Goal: Task Accomplishment & Management: Complete application form

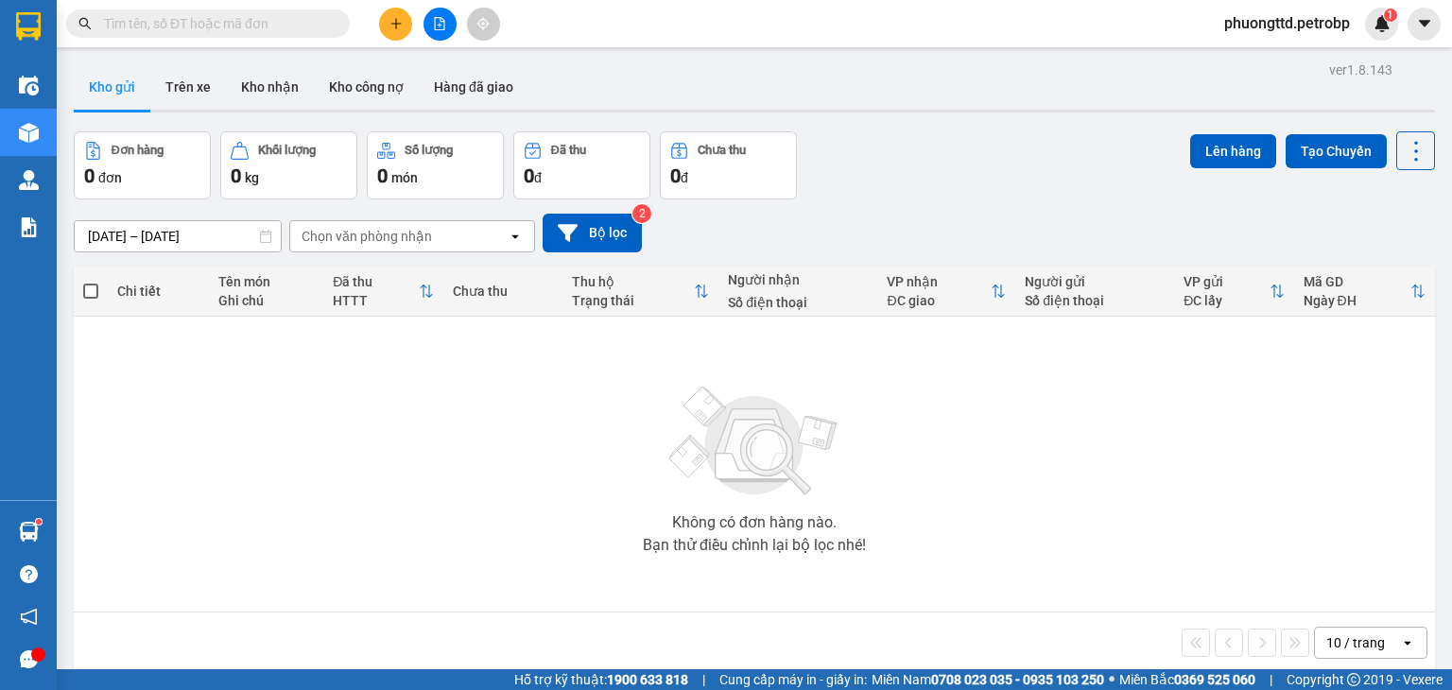
click at [281, 25] on input "text" at bounding box center [215, 23] width 223 height 21
click at [395, 19] on icon "plus" at bounding box center [395, 23] width 1 height 10
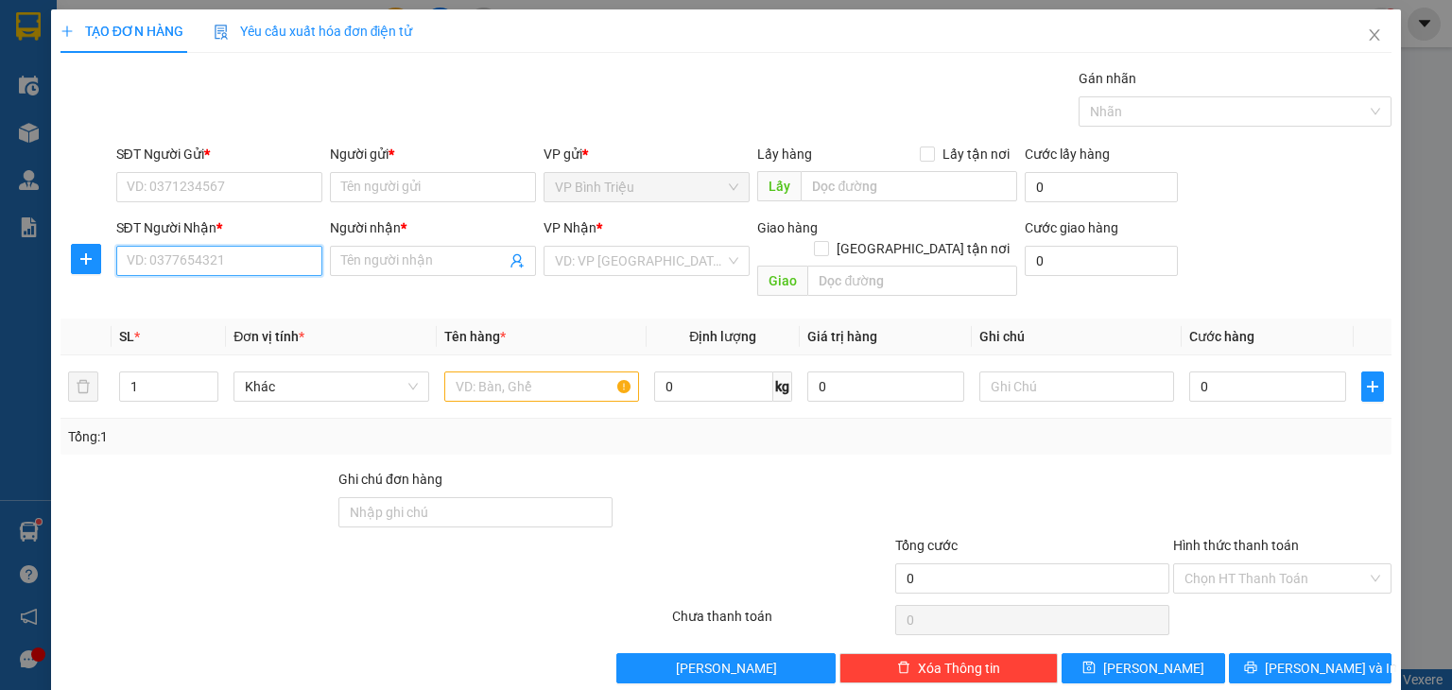
click at [190, 262] on input "SĐT Người Nhận *" at bounding box center [219, 261] width 206 height 30
type input "0365611406"
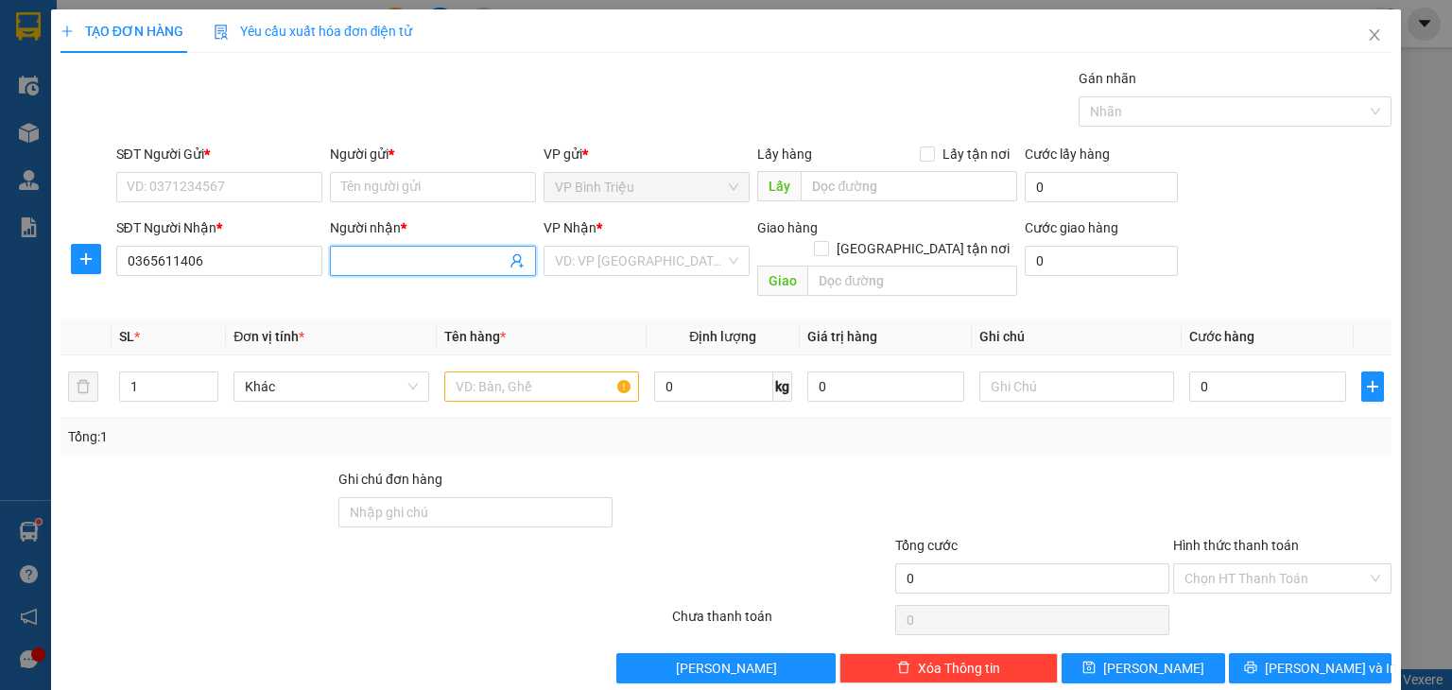
click at [442, 269] on input "Người nhận *" at bounding box center [423, 261] width 165 height 21
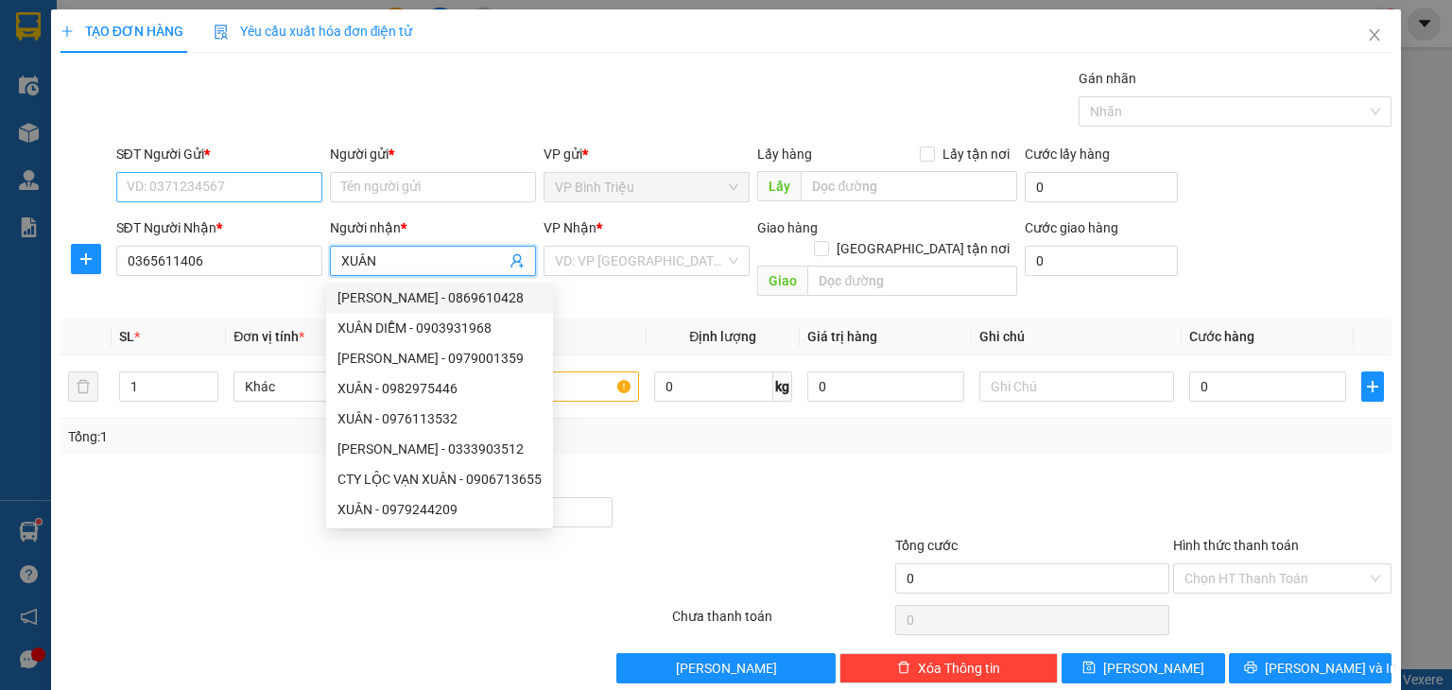
type input "XUÂN"
click at [212, 182] on input "SĐT Người Gửi *" at bounding box center [219, 187] width 206 height 30
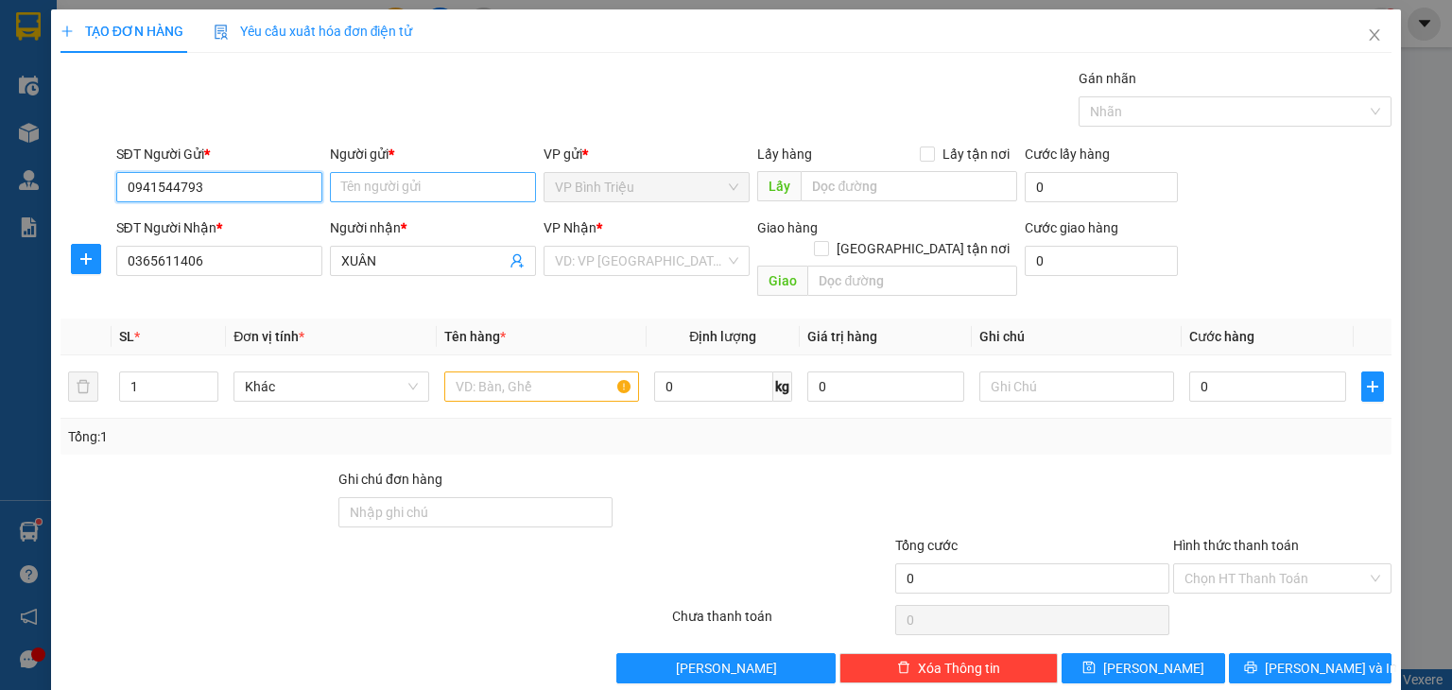
type input "0941544793"
click at [337, 190] on input "Người gửi *" at bounding box center [433, 187] width 206 height 30
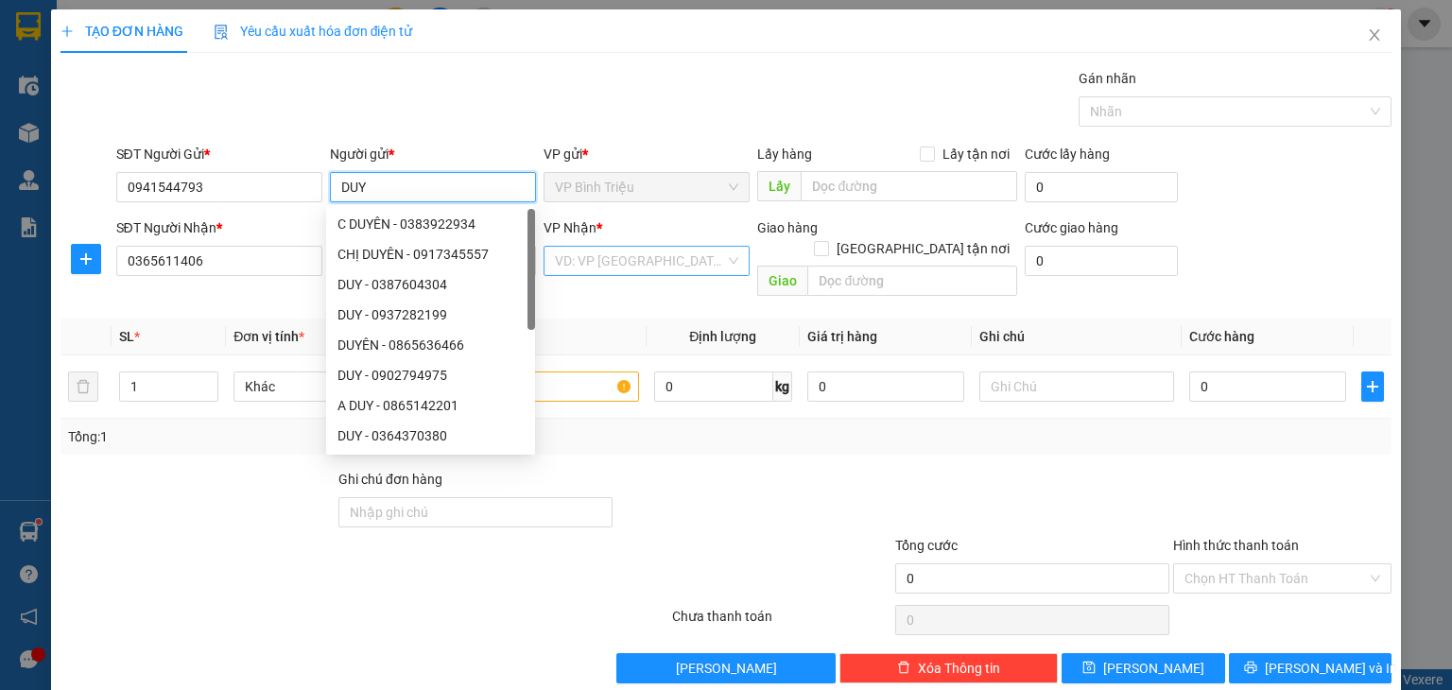
type input "DUY"
click at [632, 265] on input "search" at bounding box center [640, 261] width 170 height 28
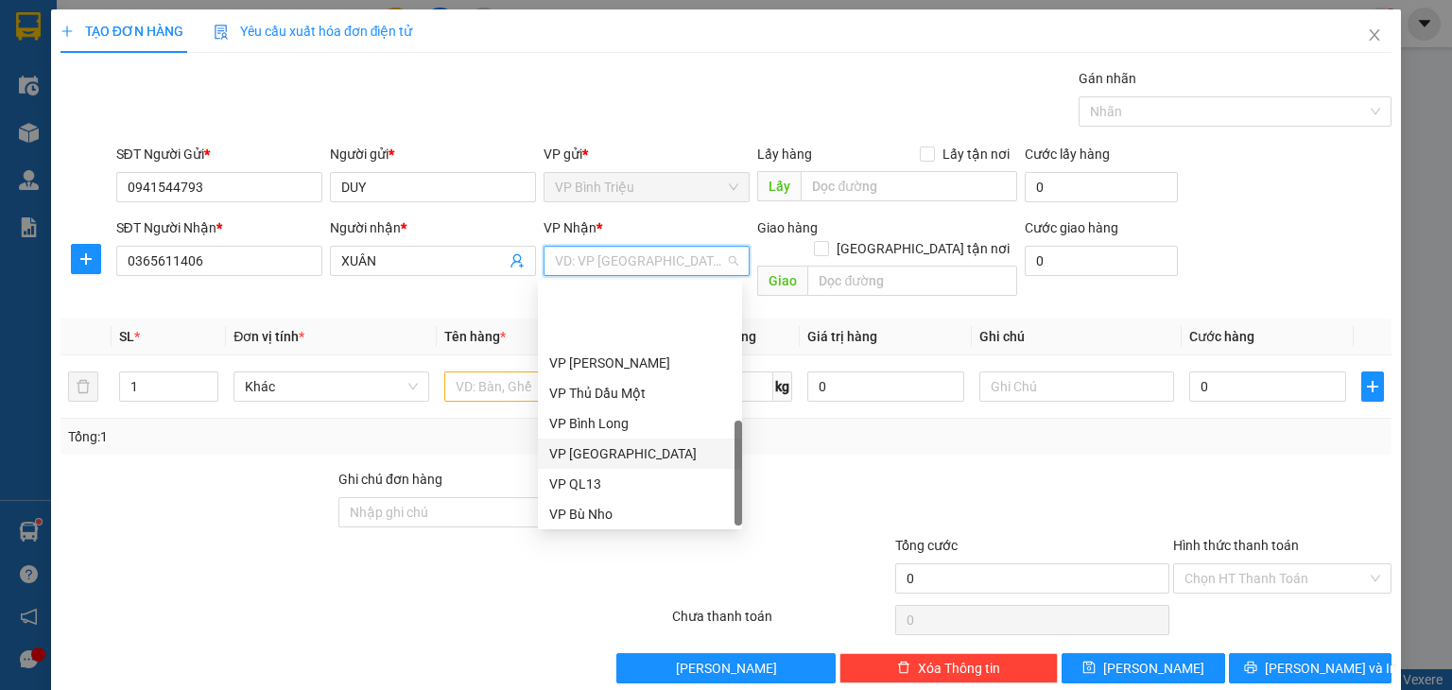
scroll to position [454, 0]
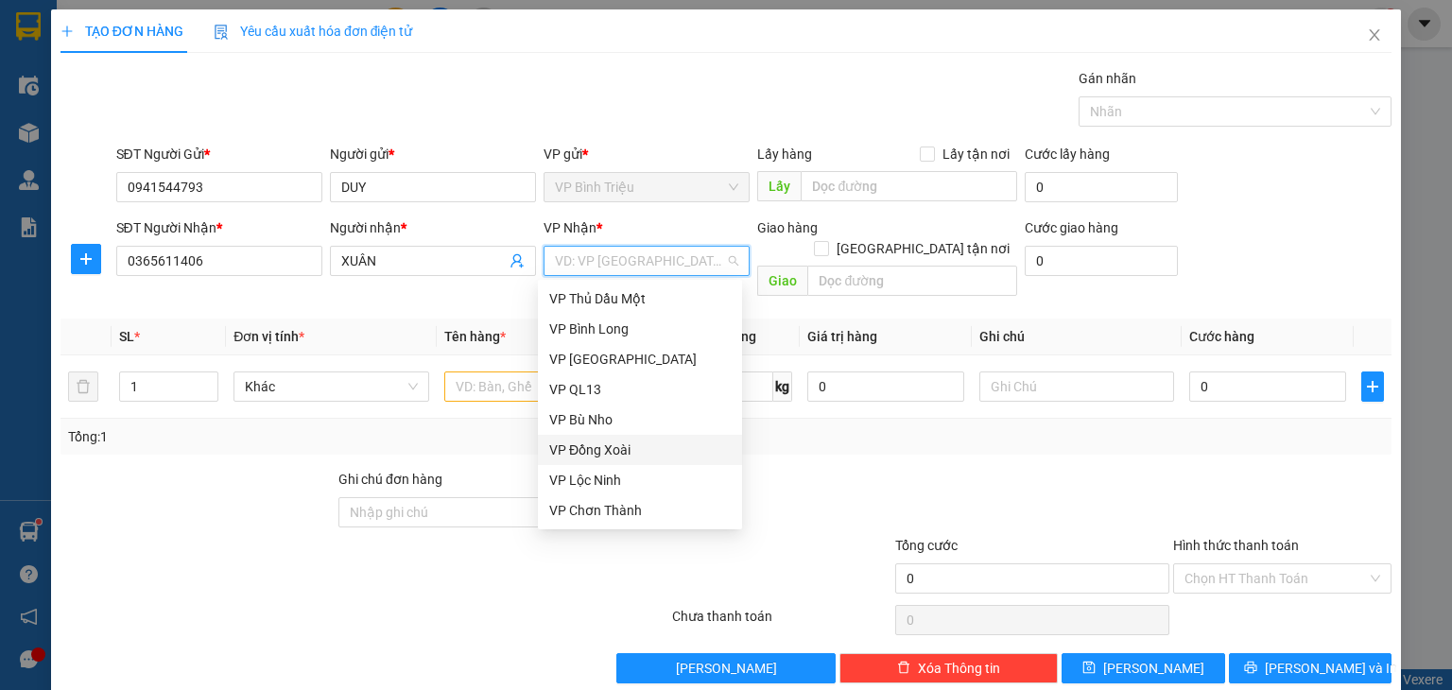
click at [610, 453] on div "VP Đồng Xoài" at bounding box center [640, 450] width 182 height 21
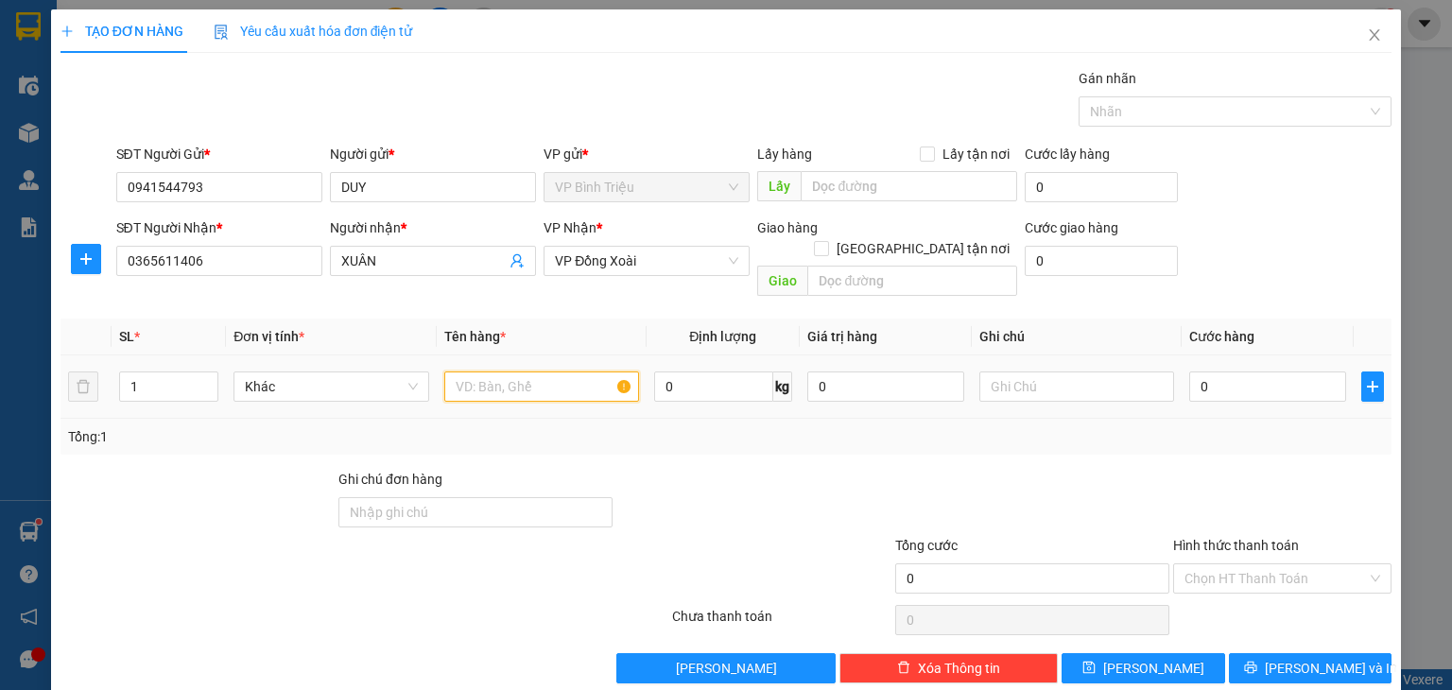
click at [509, 374] on input "text" at bounding box center [541, 387] width 195 height 30
type input "phong bì"
click at [1226, 374] on input "0" at bounding box center [1267, 387] width 157 height 30
type input "3"
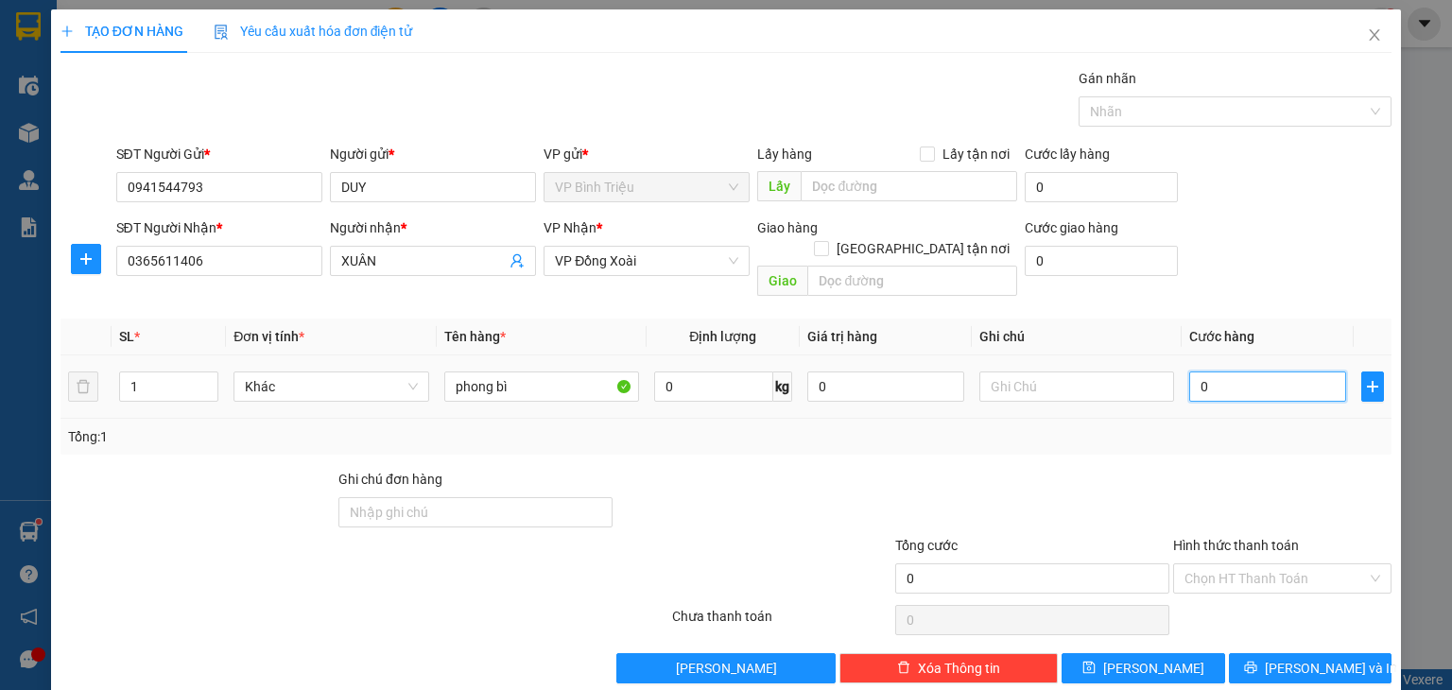
type input "3"
type input "30"
type input "30.000"
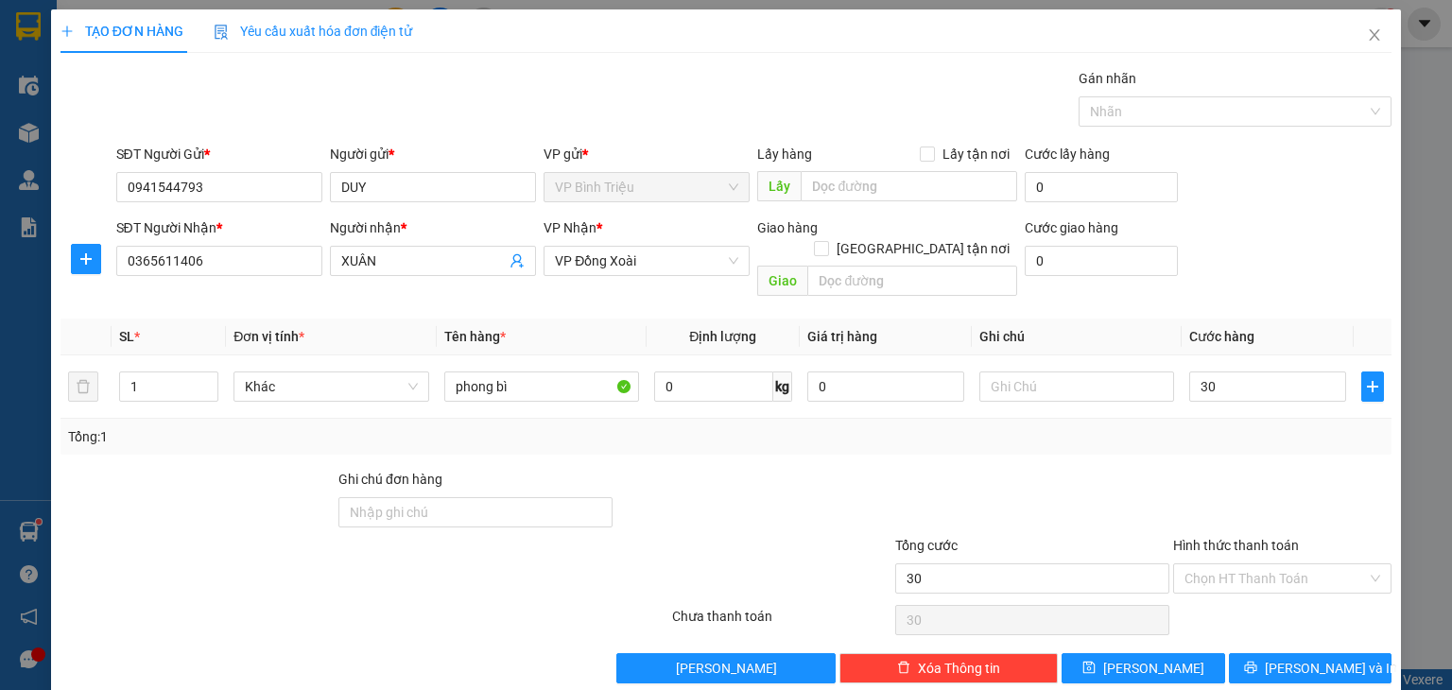
type input "30.000"
click at [1211, 426] on div "Tổng: 1" at bounding box center [726, 436] width 1316 height 21
click at [1263, 564] on input "Hình thức thanh toán" at bounding box center [1276, 578] width 182 height 28
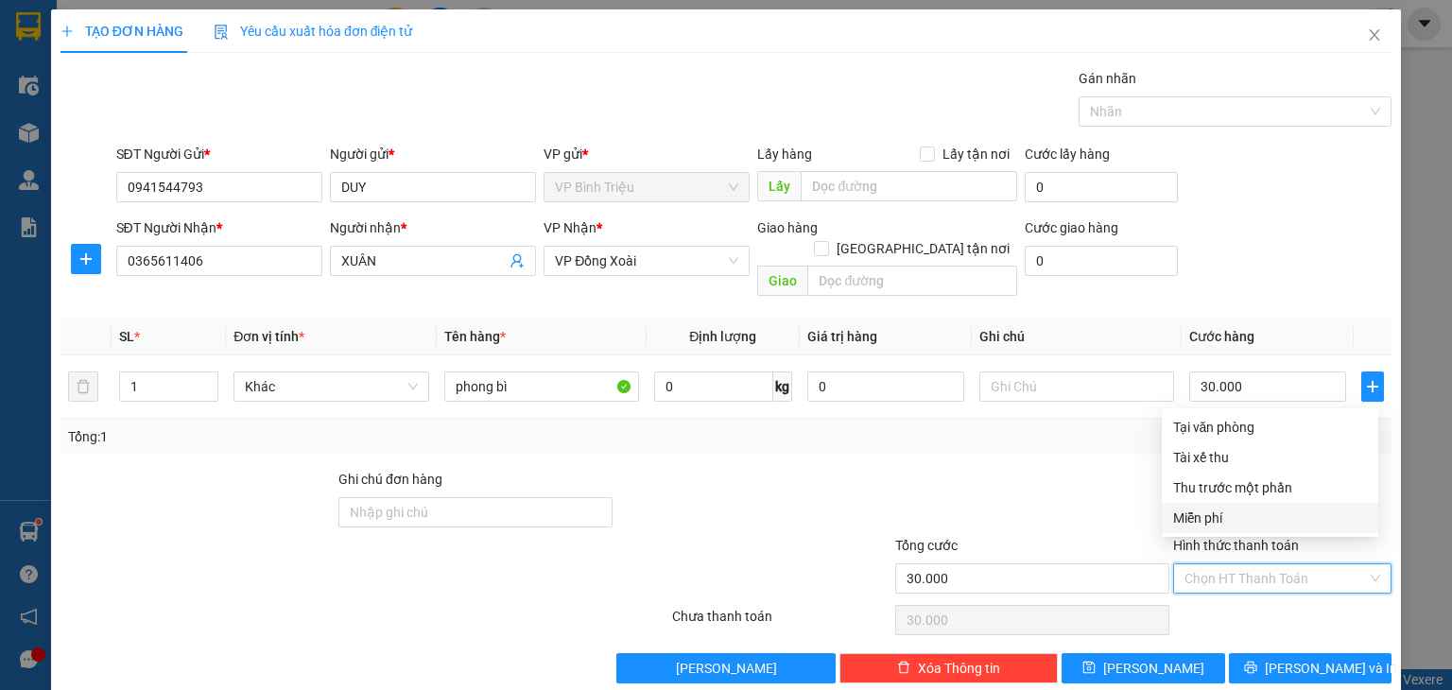
click at [1060, 469] on div at bounding box center [1032, 502] width 278 height 66
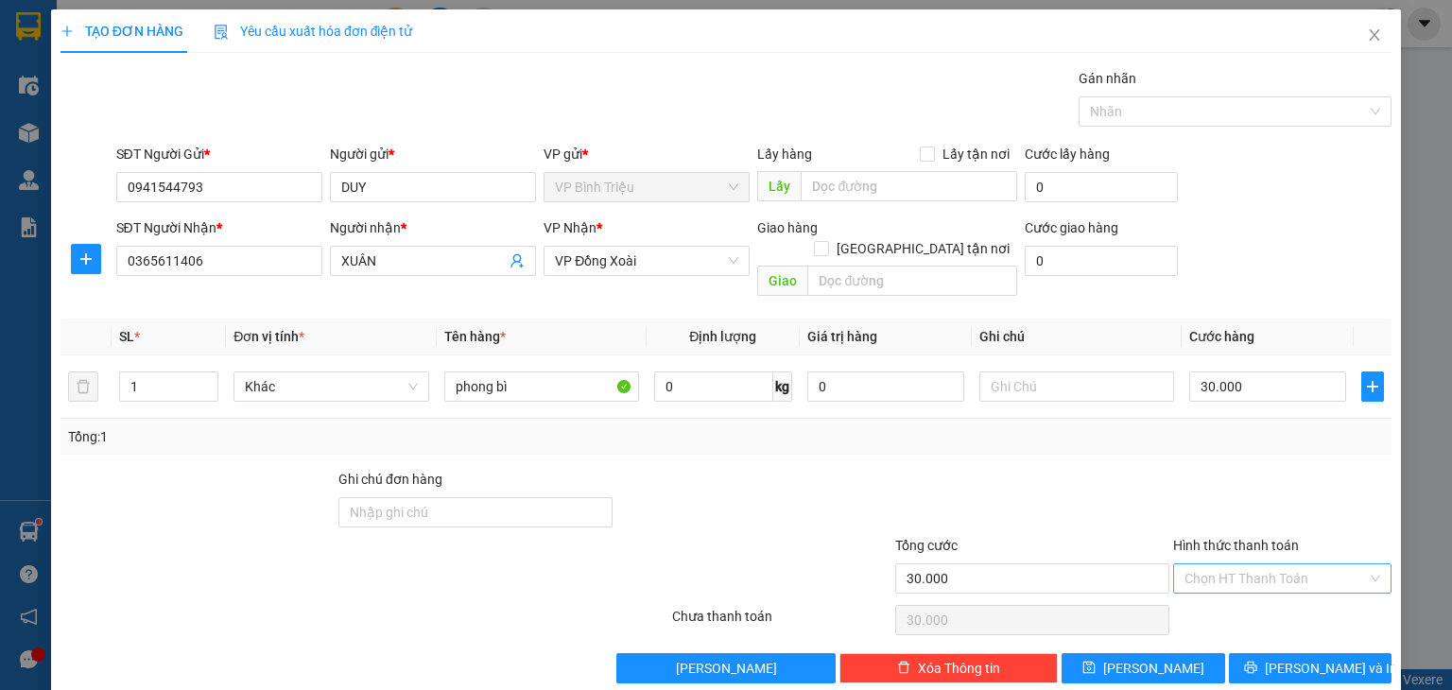
click at [1214, 564] on input "Hình thức thanh toán" at bounding box center [1276, 578] width 182 height 28
click at [1240, 428] on div "Tại văn phòng" at bounding box center [1270, 427] width 194 height 21
type input "0"
click at [1135, 658] on span "[PERSON_NAME]" at bounding box center [1153, 668] width 101 height 21
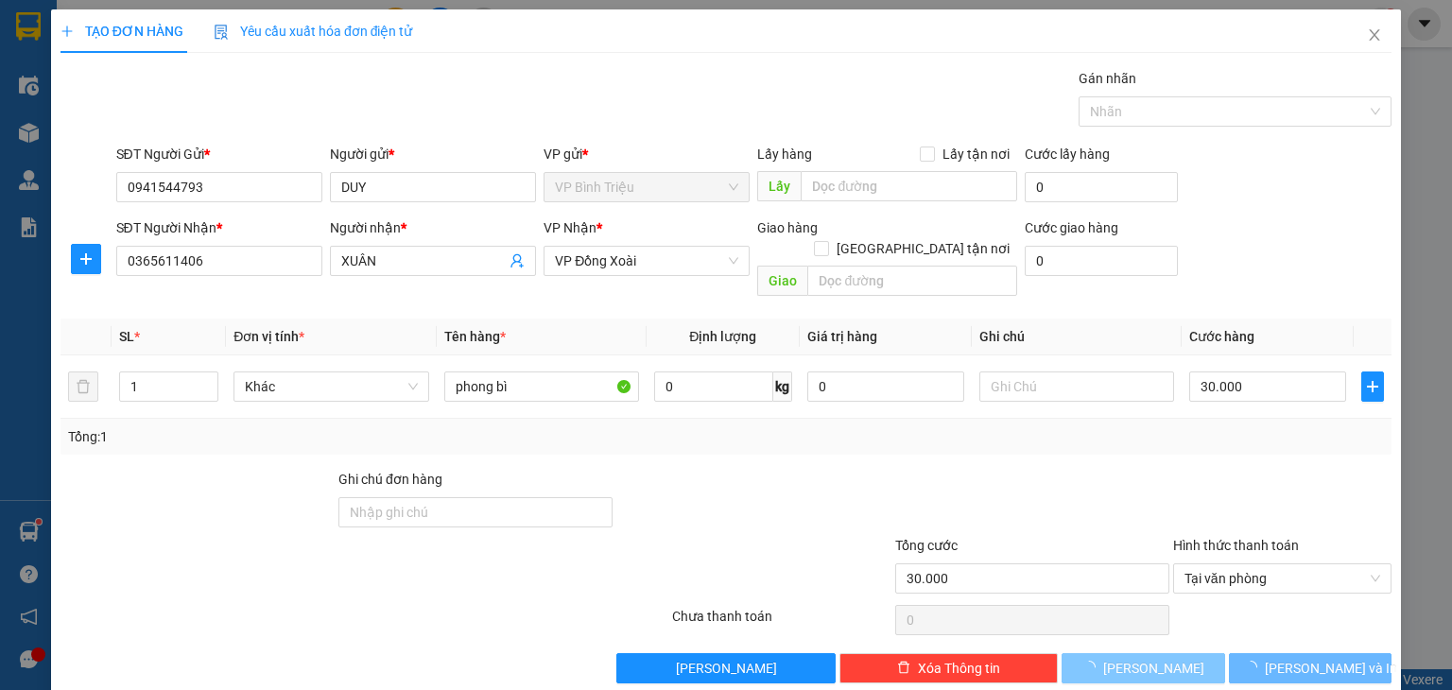
type input "0"
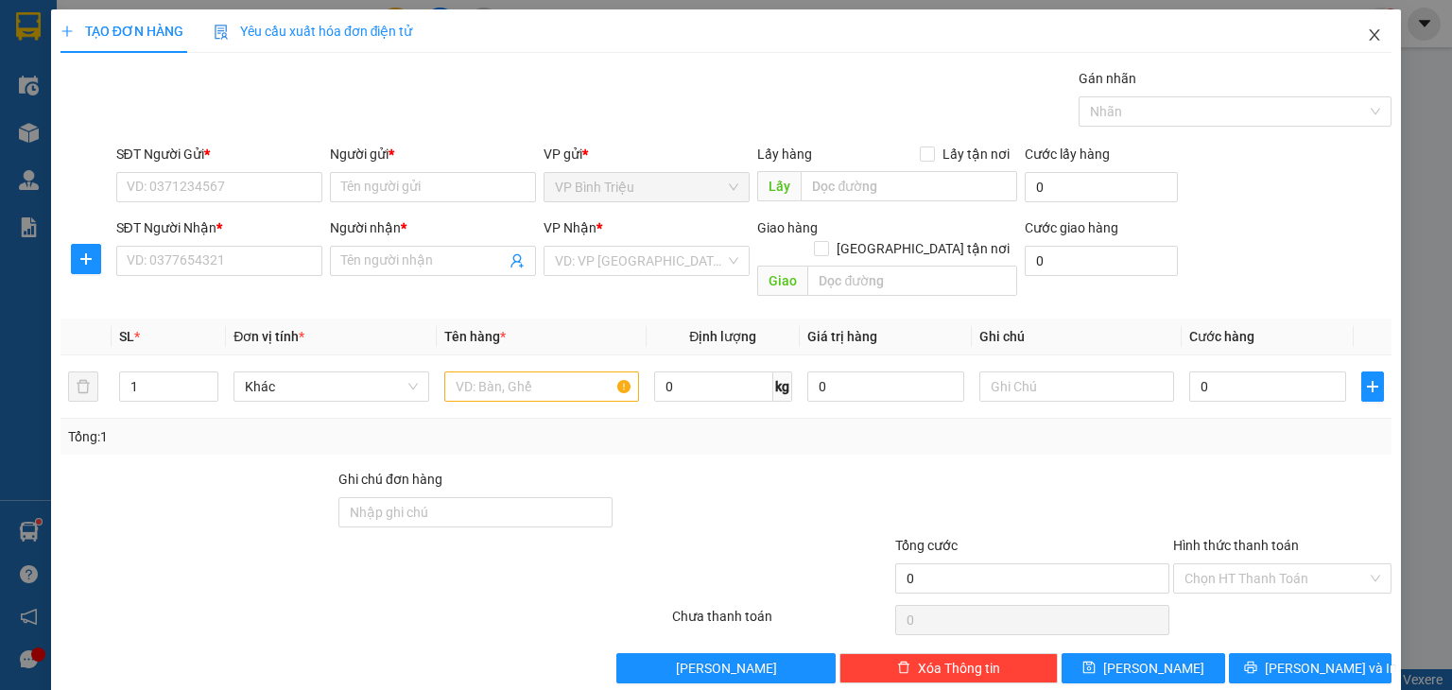
click at [1370, 33] on icon "close" at bounding box center [1375, 34] width 10 height 11
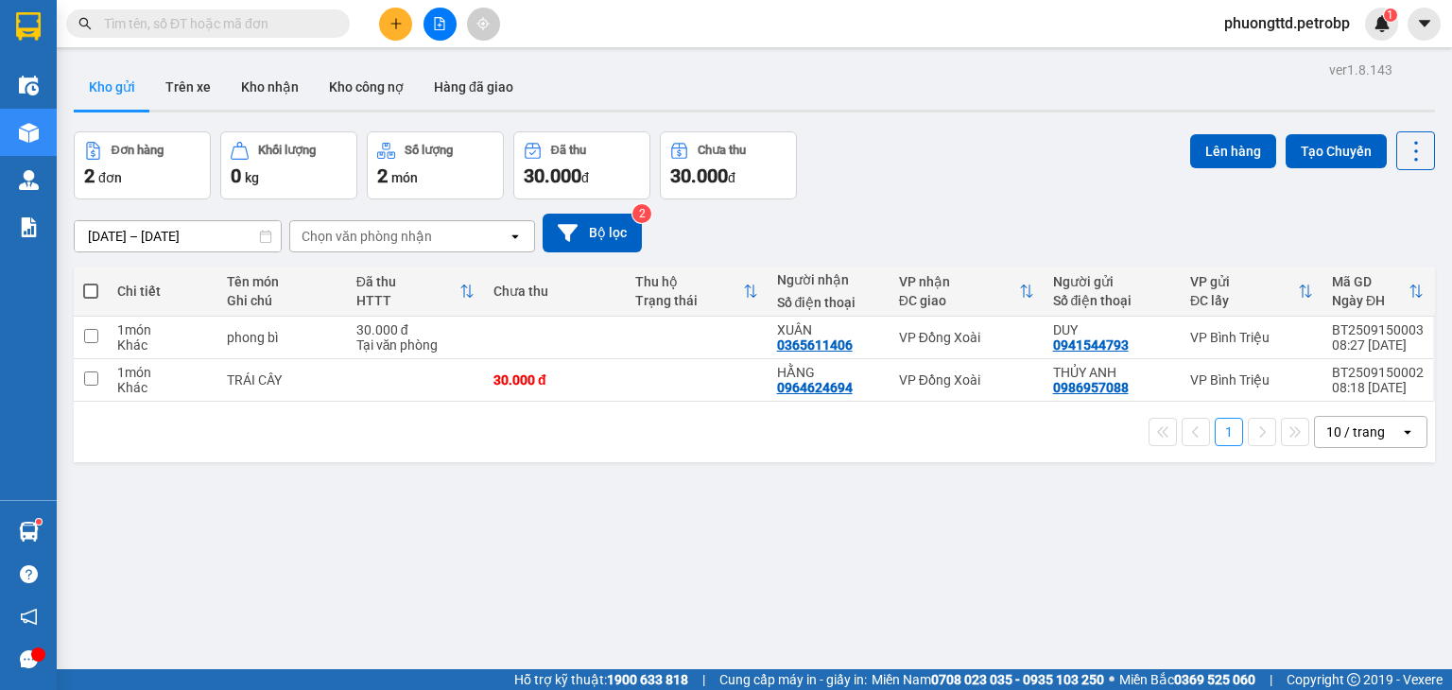
click at [643, 87] on div "Kho gửi Trên xe Kho nhận Kho công nợ Hàng đã giao" at bounding box center [754, 89] width 1361 height 50
click at [187, 26] on input "text" at bounding box center [215, 23] width 223 height 21
click at [170, 22] on input "text" at bounding box center [215, 23] width 223 height 21
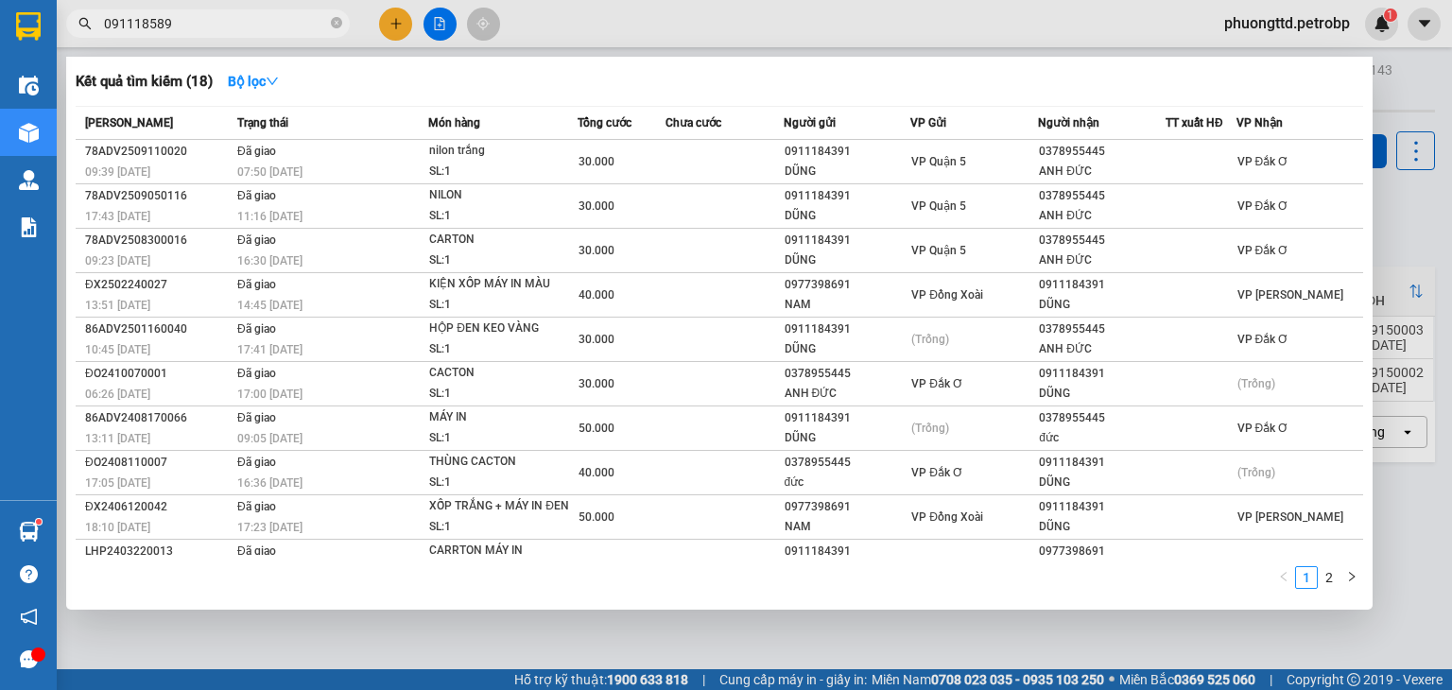
type input "0911185898"
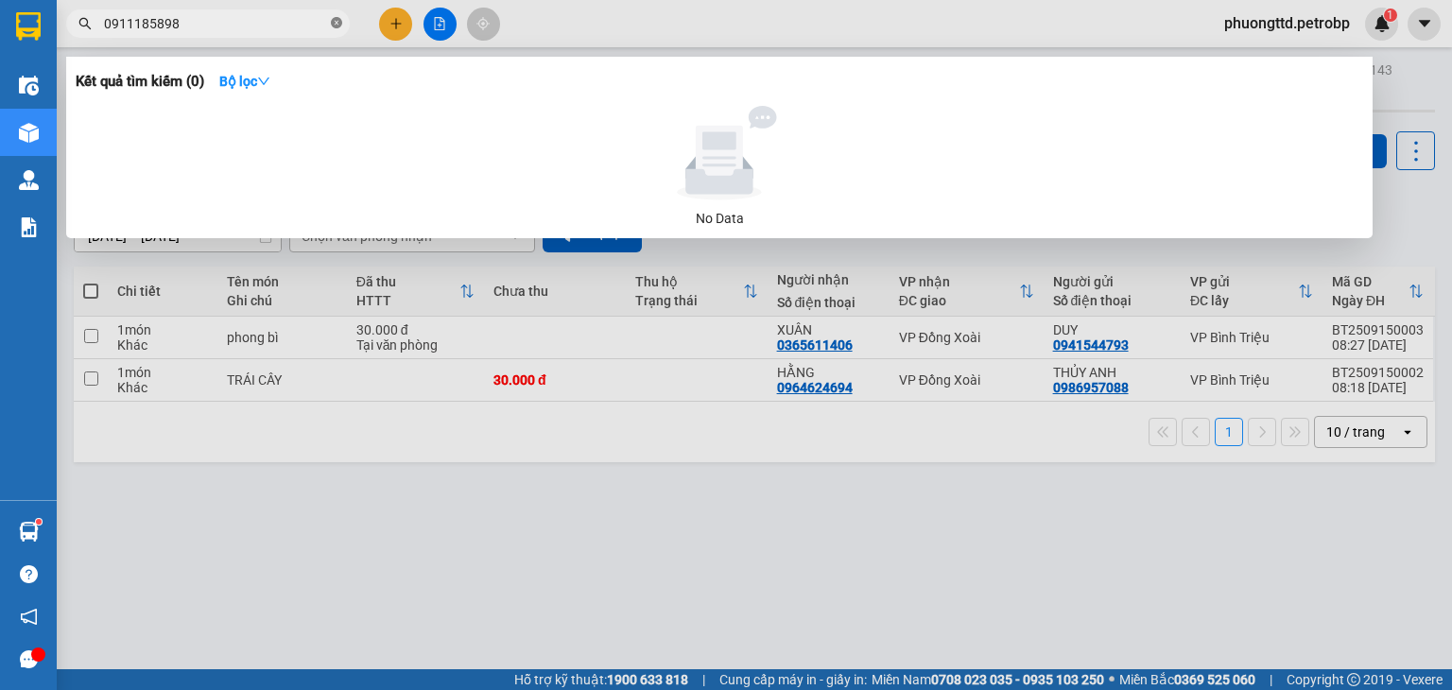
click at [340, 19] on icon "close-circle" at bounding box center [336, 22] width 11 height 11
